Goal: Information Seeking & Learning: Learn about a topic

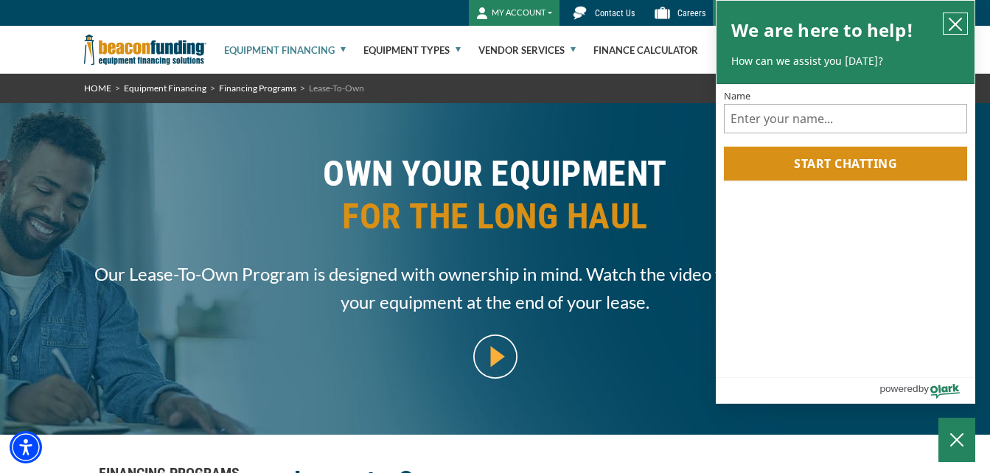
drag, startPoint x: 953, startPoint y: 23, endPoint x: 991, endPoint y: 49, distance: 45.6
click at [953, 23] on icon "close chatbox" at bounding box center [955, 24] width 12 height 12
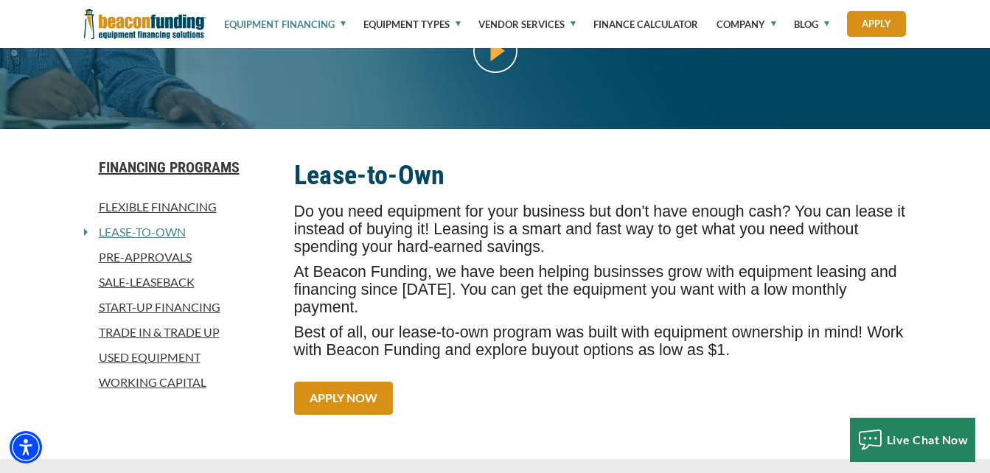
scroll to position [343, 0]
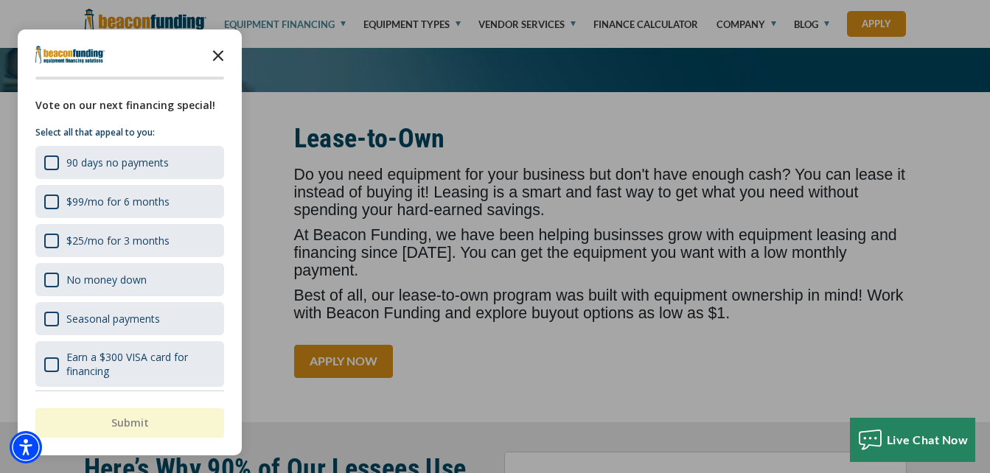
click at [217, 61] on icon "Close the survey" at bounding box center [217, 54] width 29 height 29
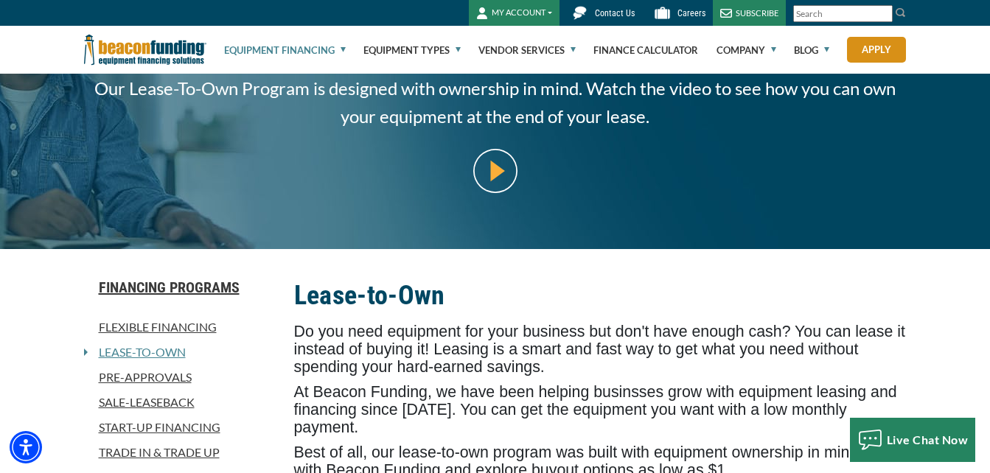
scroll to position [0, 0]
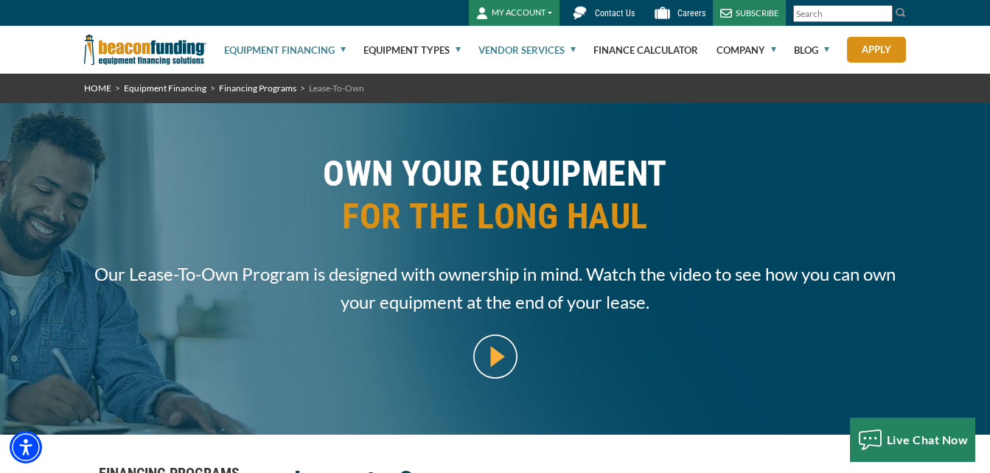
click at [567, 49] on link "Vendor Services" at bounding box center [526, 50] width 97 height 47
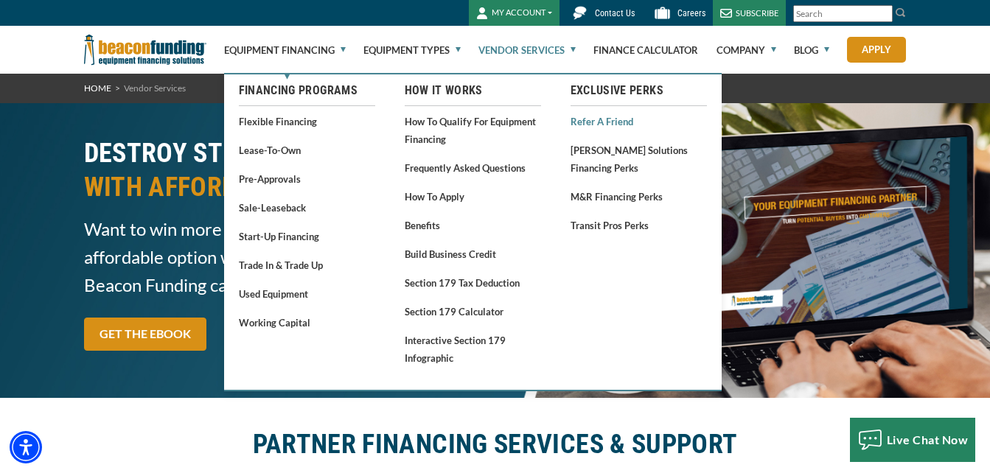
click at [599, 126] on link "Refer a Friend" at bounding box center [638, 121] width 136 height 18
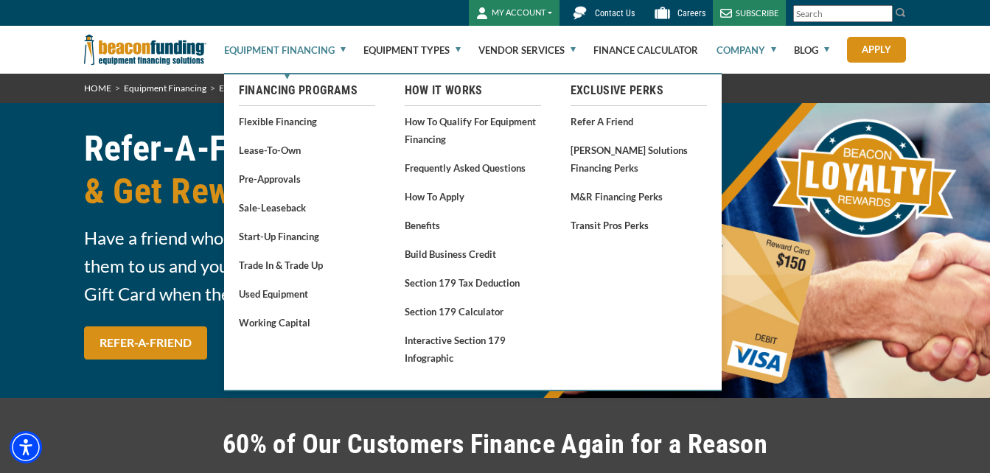
click at [772, 51] on link "Company" at bounding box center [746, 50] width 60 height 47
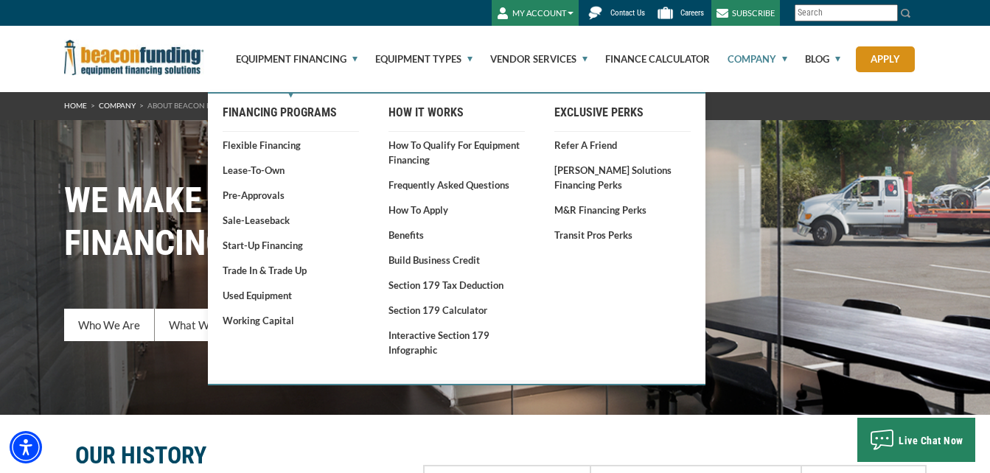
click at [264, 249] on link "Start-Up Financing" at bounding box center [291, 245] width 136 height 15
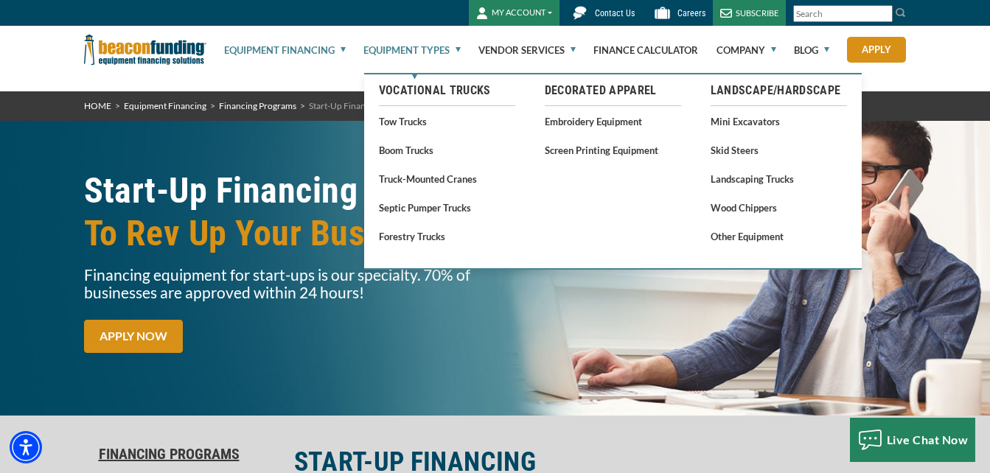
click at [458, 49] on link "Equipment Types" at bounding box center [411, 50] width 97 height 47
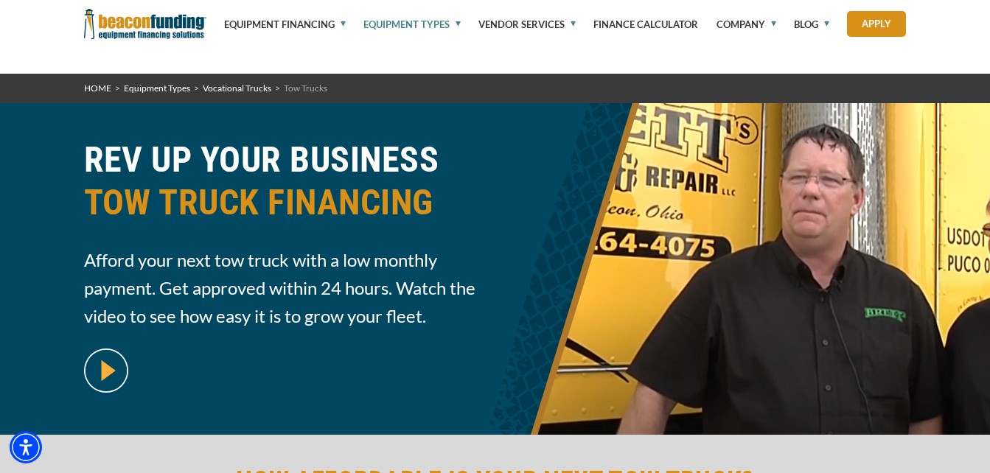
scroll to position [319, 0]
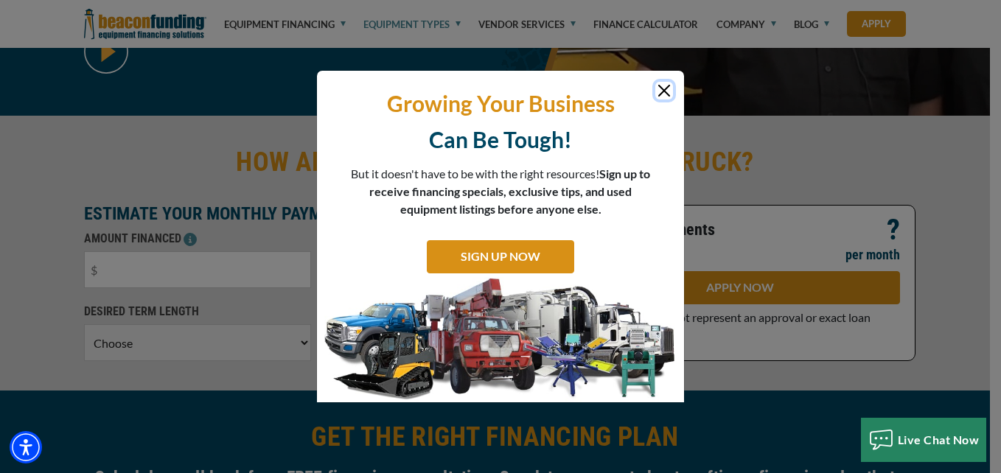
click at [662, 90] on button "Close" at bounding box center [664, 91] width 18 height 18
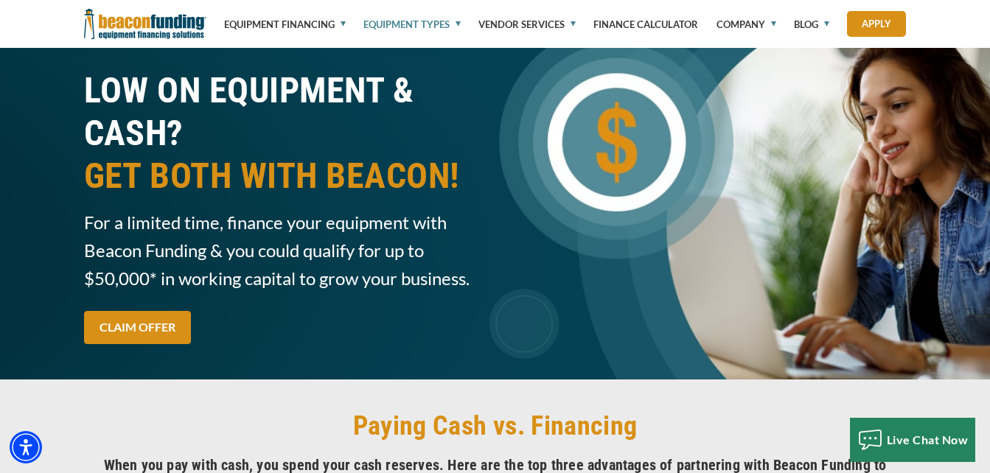
scroll to position [2957, 0]
